Goal: Transaction & Acquisition: Subscribe to service/newsletter

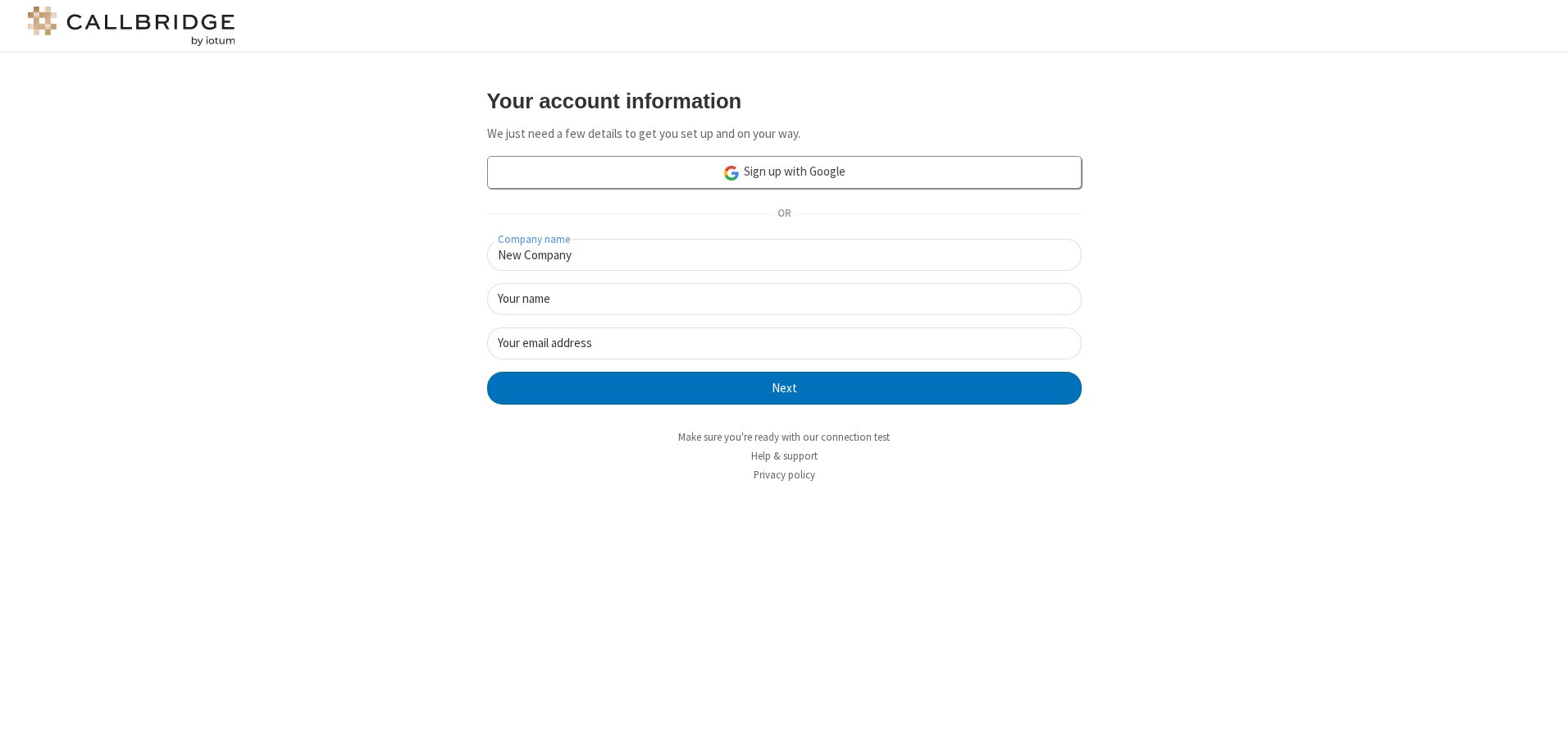
type input "New Company"
type input "New User"
type input "[EMAIL_ADDRESS][DOMAIN_NAME]"
click button "Next" at bounding box center [784, 388] width 595 height 33
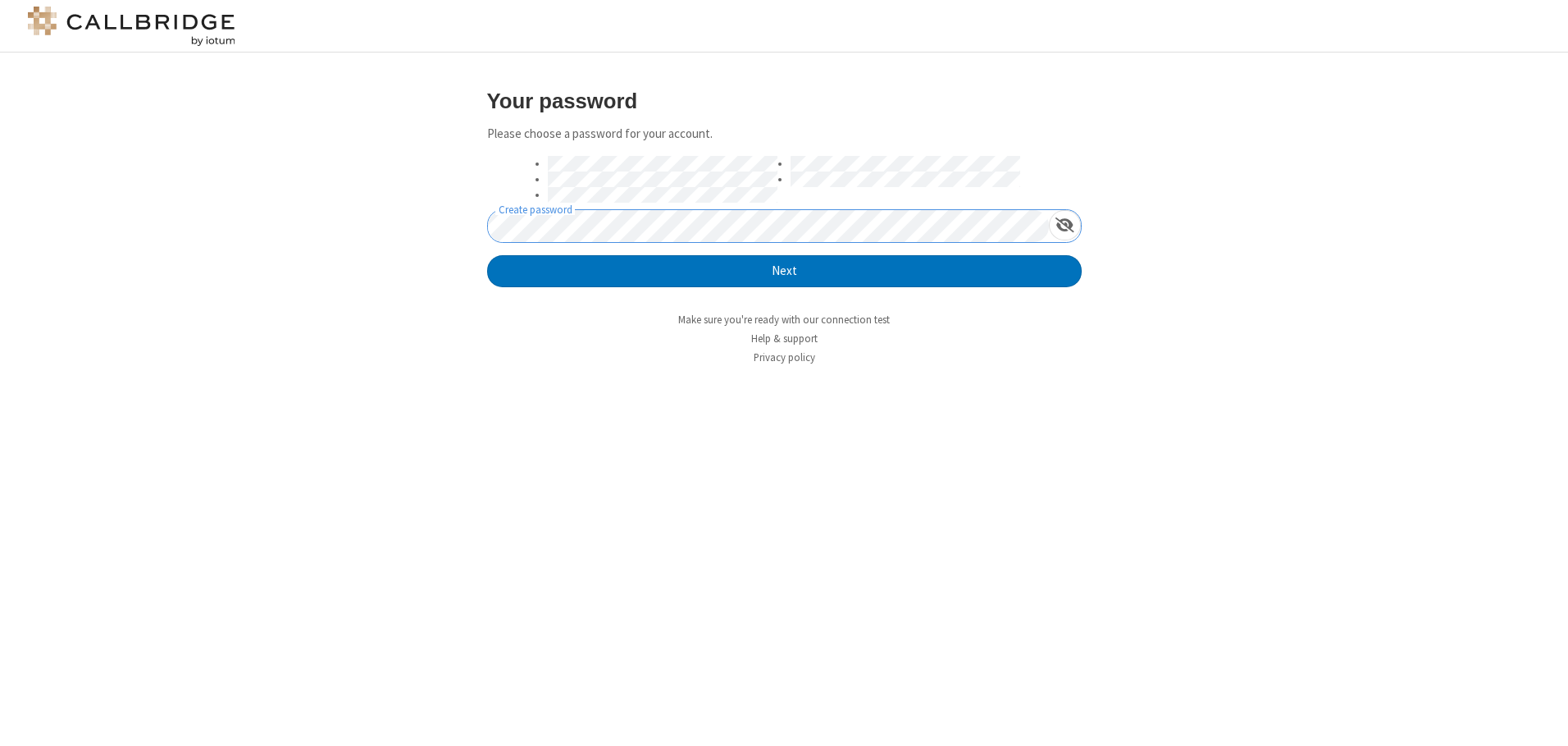
click at [488, 255] on button "Next" at bounding box center [784, 272] width 595 height 33
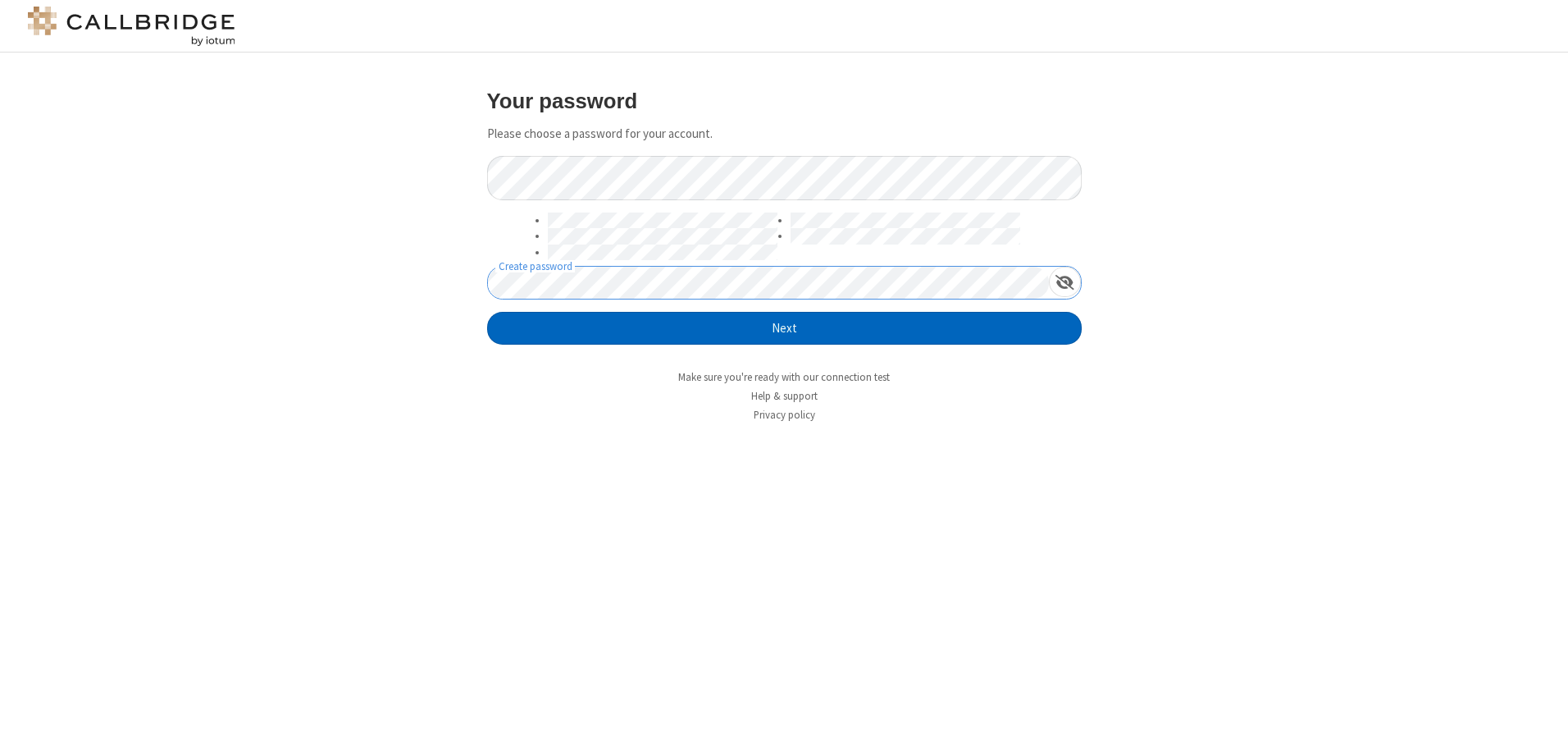
click at [784, 328] on button "Next" at bounding box center [784, 328] width 595 height 33
